Goal: Task Accomplishment & Management: Manage account settings

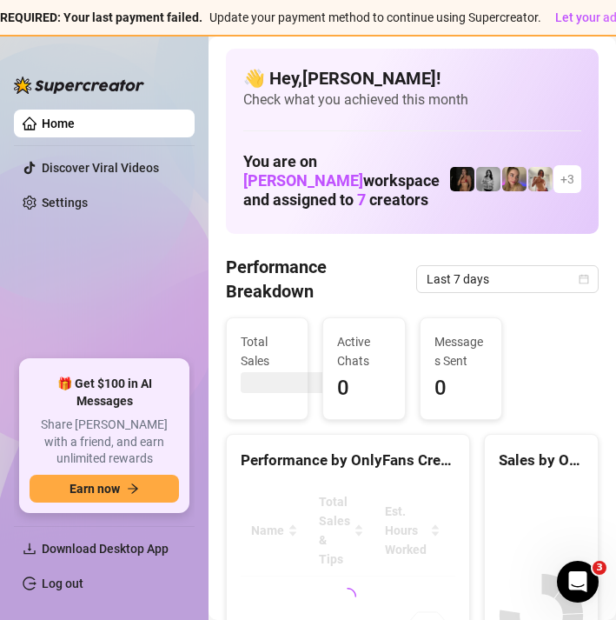
scroll to position [13, 0]
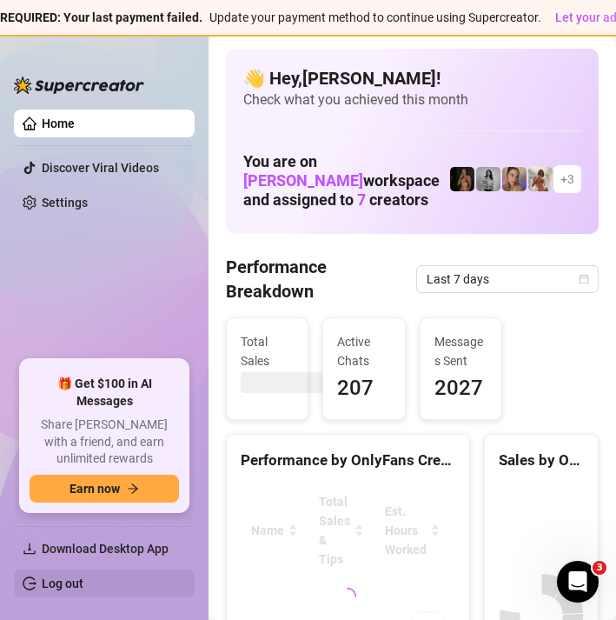
click at [77, 590] on link "Log out" at bounding box center [63, 583] width 42 height 14
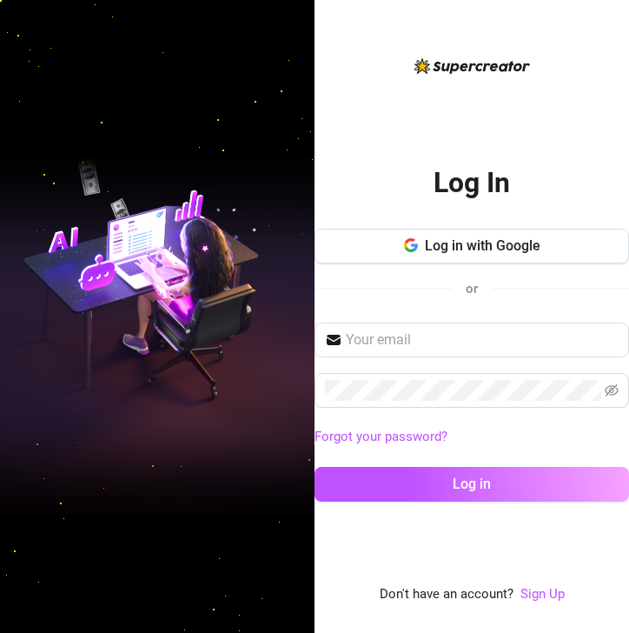
click at [367, 371] on div "Forgot your password? Log in" at bounding box center [472, 420] width 315 height 195
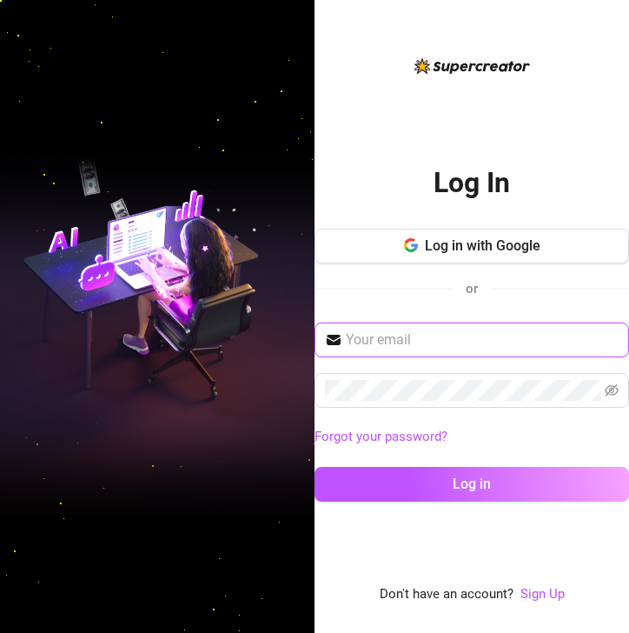
click at [384, 329] on input "text" at bounding box center [482, 339] width 273 height 21
type input "[EMAIL_ADDRESS][DOMAIN_NAME]"
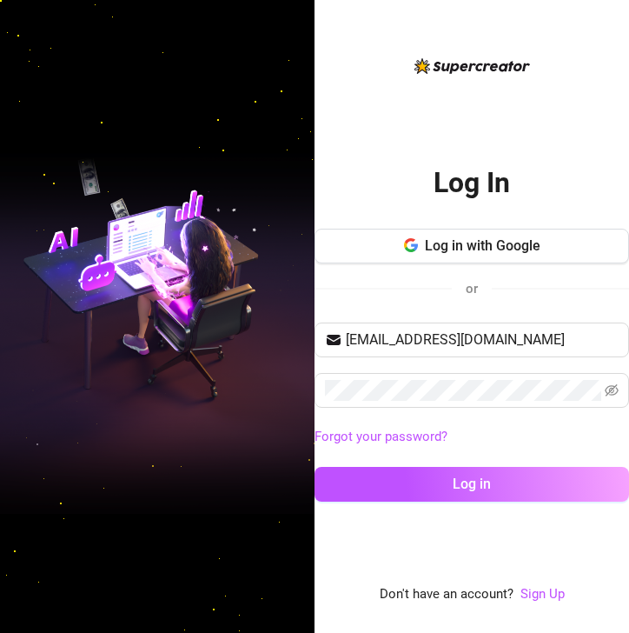
click at [558, 409] on div "[EMAIL_ADDRESS][DOMAIN_NAME] Forgot your password? Log in" at bounding box center [472, 420] width 315 height 195
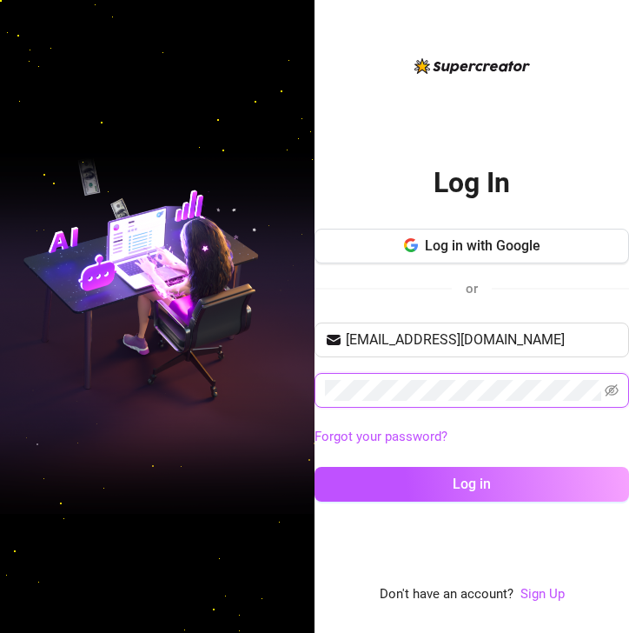
click at [315, 467] on button "Log in" at bounding box center [472, 484] width 315 height 35
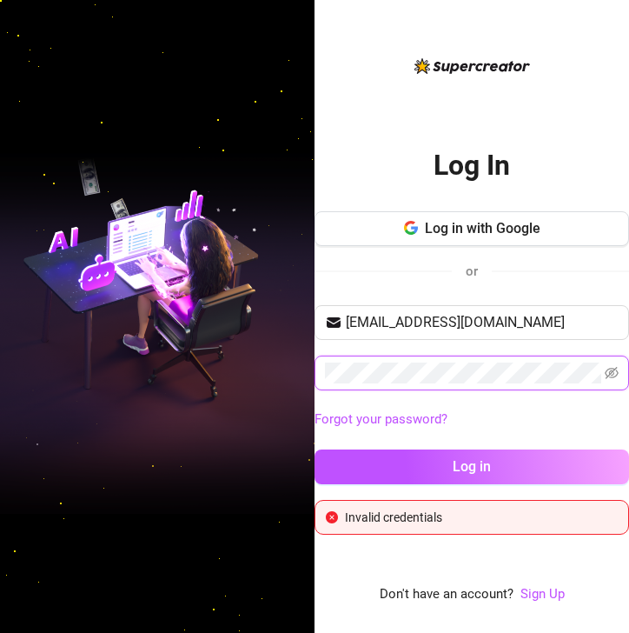
click at [315, 449] on button "Log in" at bounding box center [472, 466] width 315 height 35
